Goal: Task Accomplishment & Management: Manage account settings

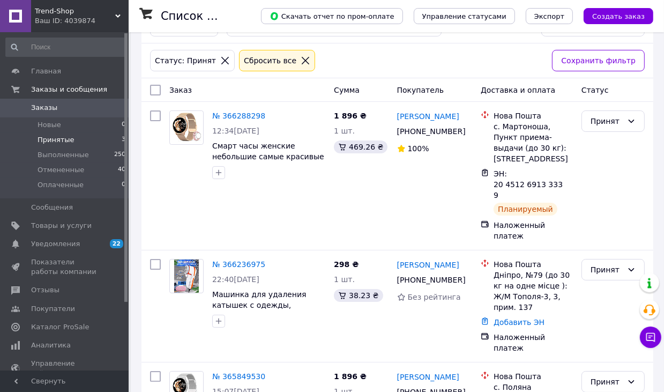
scroll to position [54, 0]
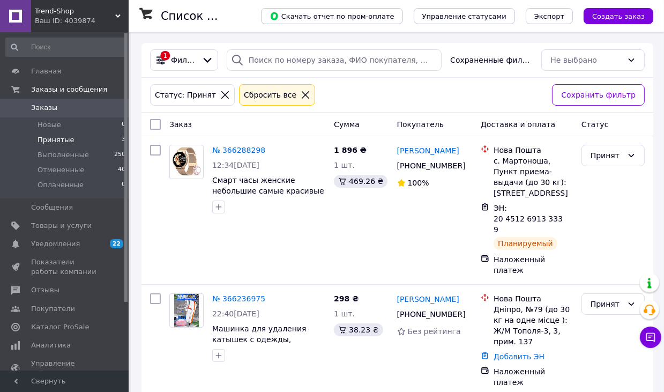
click at [301, 92] on icon at bounding box center [306, 95] width 10 height 10
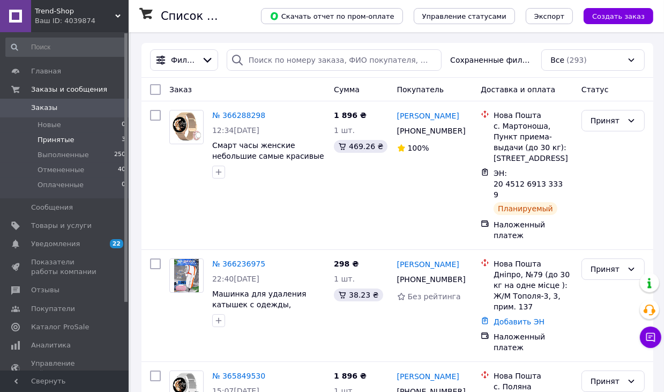
click at [88, 329] on span "Каталог ProSale" at bounding box center [65, 327] width 68 height 10
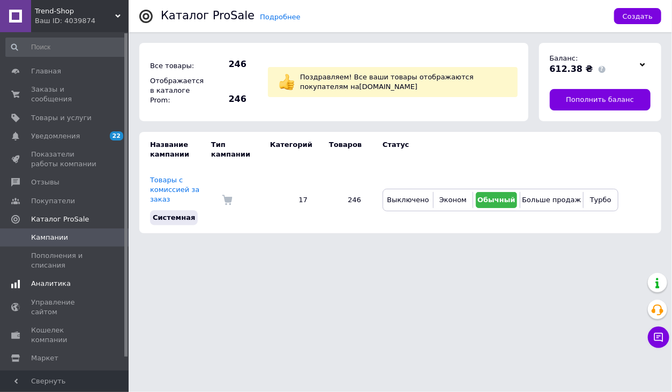
click at [62, 279] on span "Аналитика" at bounding box center [51, 284] width 40 height 10
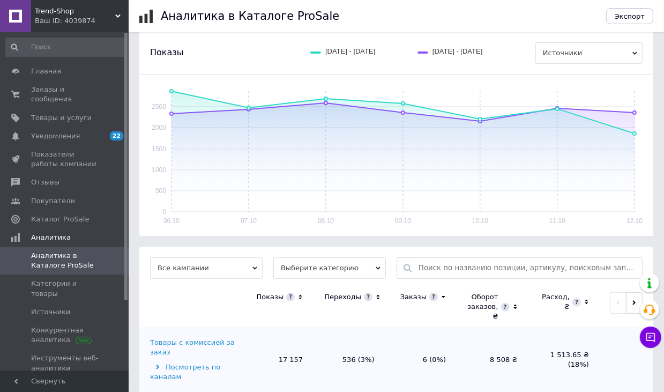
scroll to position [144, 0]
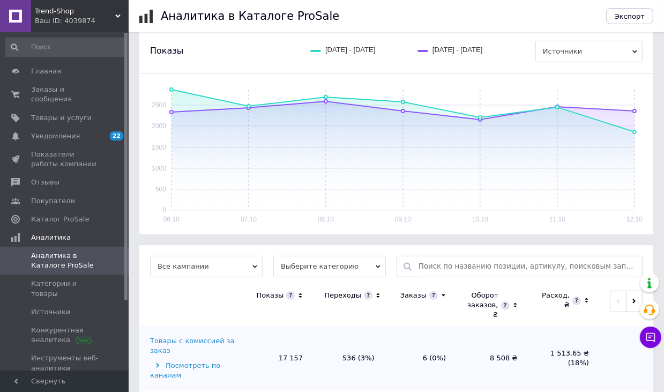
drag, startPoint x: 349, startPoint y: 263, endPoint x: 346, endPoint y: 276, distance: 13.3
click at [349, 263] on span "Выберите категорию" at bounding box center [329, 266] width 112 height 21
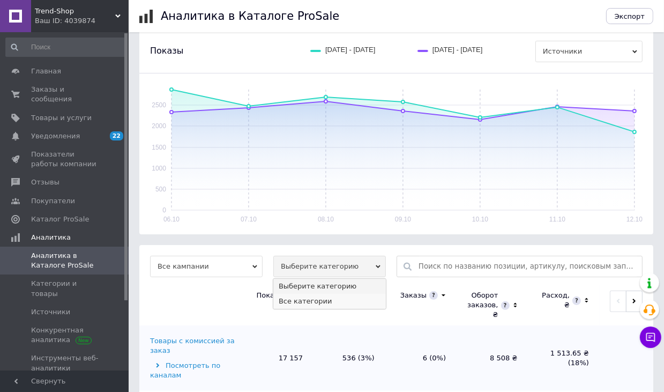
click at [339, 302] on li "Все категории" at bounding box center [329, 301] width 112 height 15
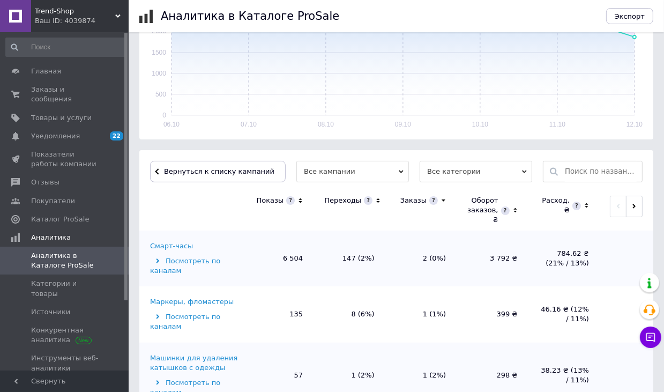
scroll to position [251, 0]
